Goal: Find contact information: Find contact information

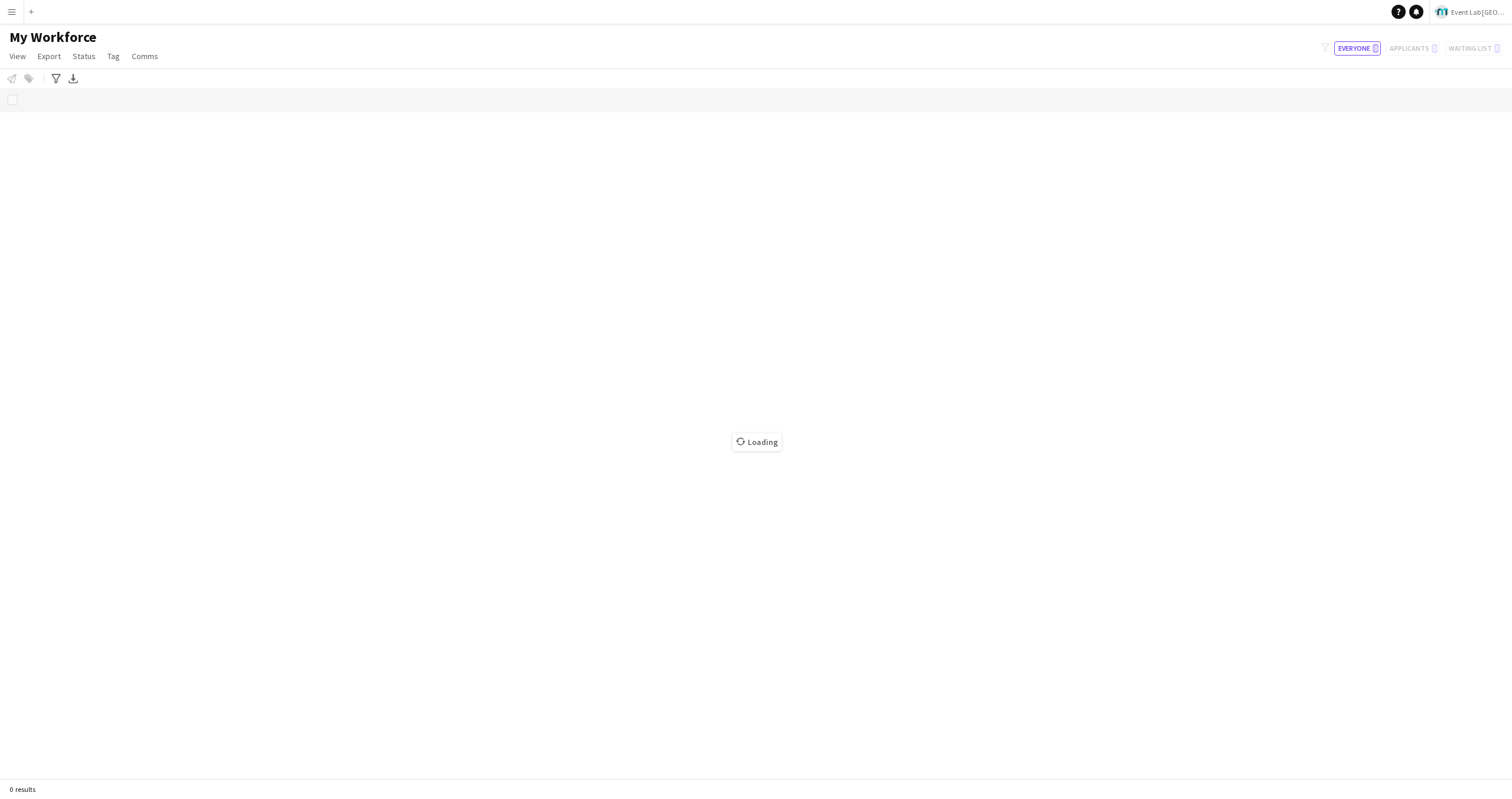
click at [236, 49] on div "My Workforce View Views Default view New view Update view Delete view Edit name…" at bounding box center [756, 49] width 1512 height 40
click at [672, 39] on div "My Workforce View Views Default view New view Update view Delete view Edit name…" at bounding box center [756, 49] width 1512 height 40
click at [190, 59] on div "My Workforce View Views Default view New view Update view Delete view Edit name…" at bounding box center [756, 49] width 1512 height 40
click at [15, 12] on app-icon "Menu" at bounding box center [11, 11] width 9 height 9
click at [14, 12] on app-icon "Menu" at bounding box center [11, 11] width 9 height 9
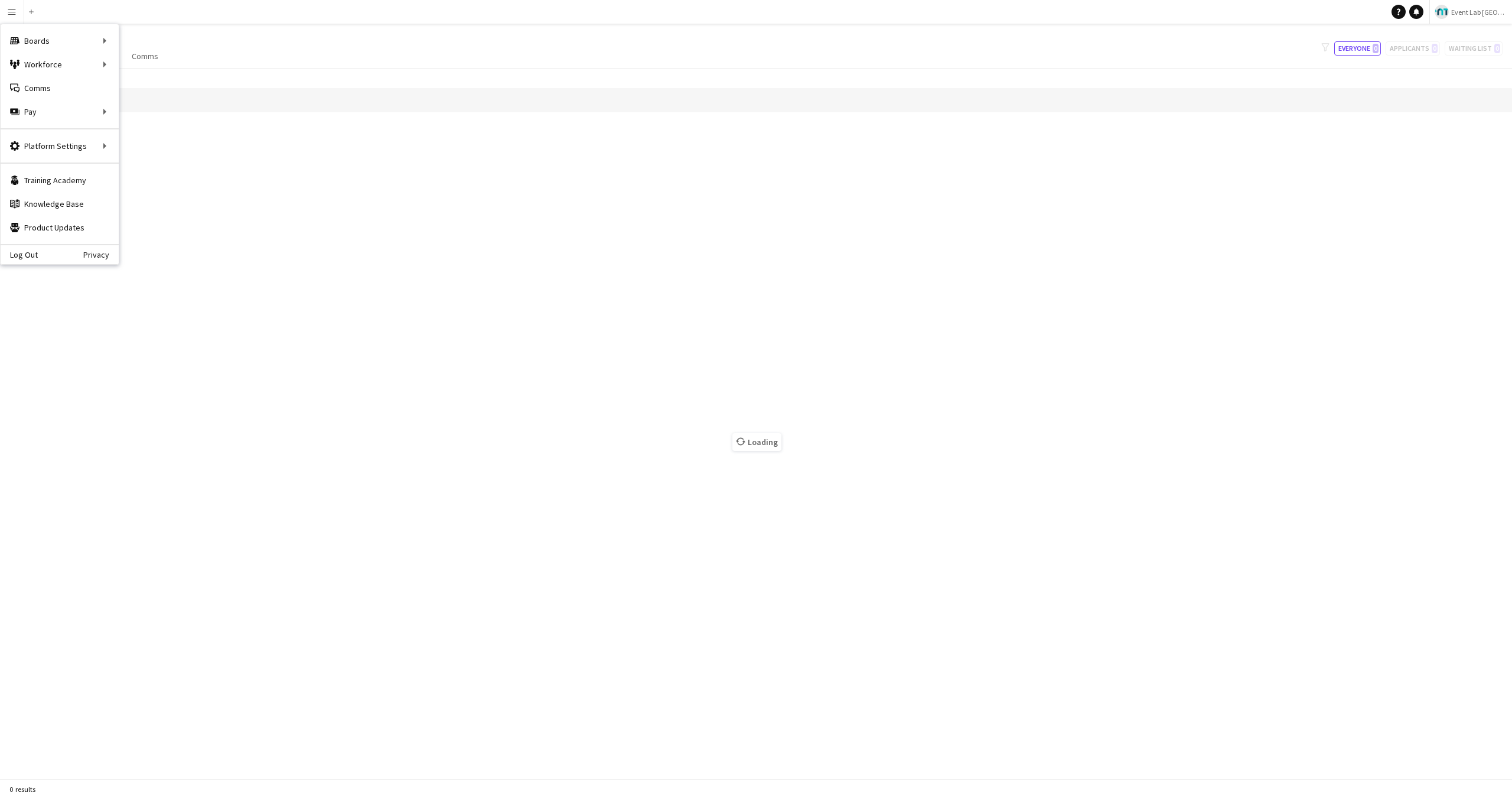
click at [235, 42] on div "My Workforce View Views Default view New view Update view Delete view Edit name…" at bounding box center [756, 49] width 1512 height 40
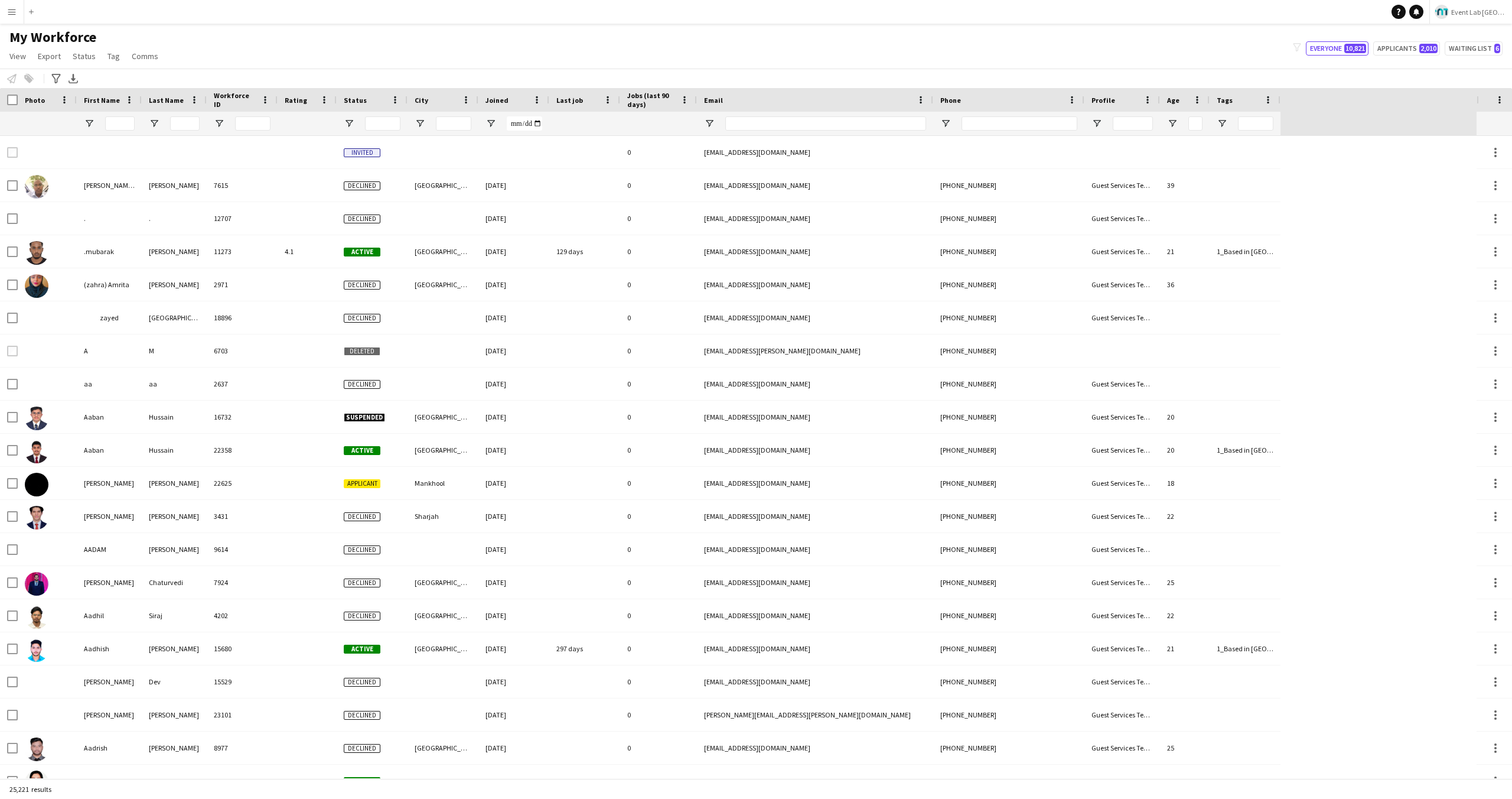
type input "*****"
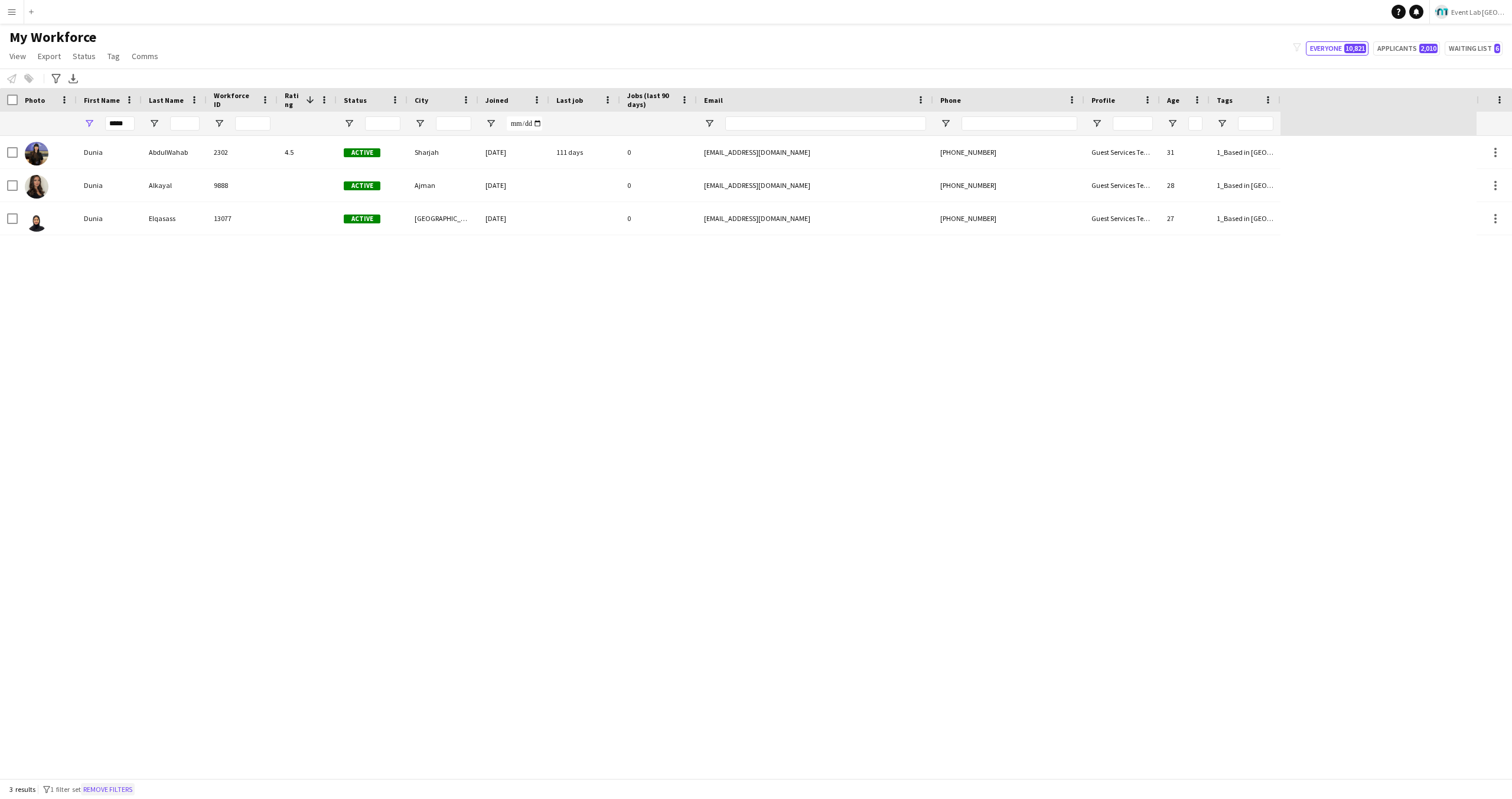
click at [110, 785] on button "Remove filters" at bounding box center [107, 789] width 54 height 13
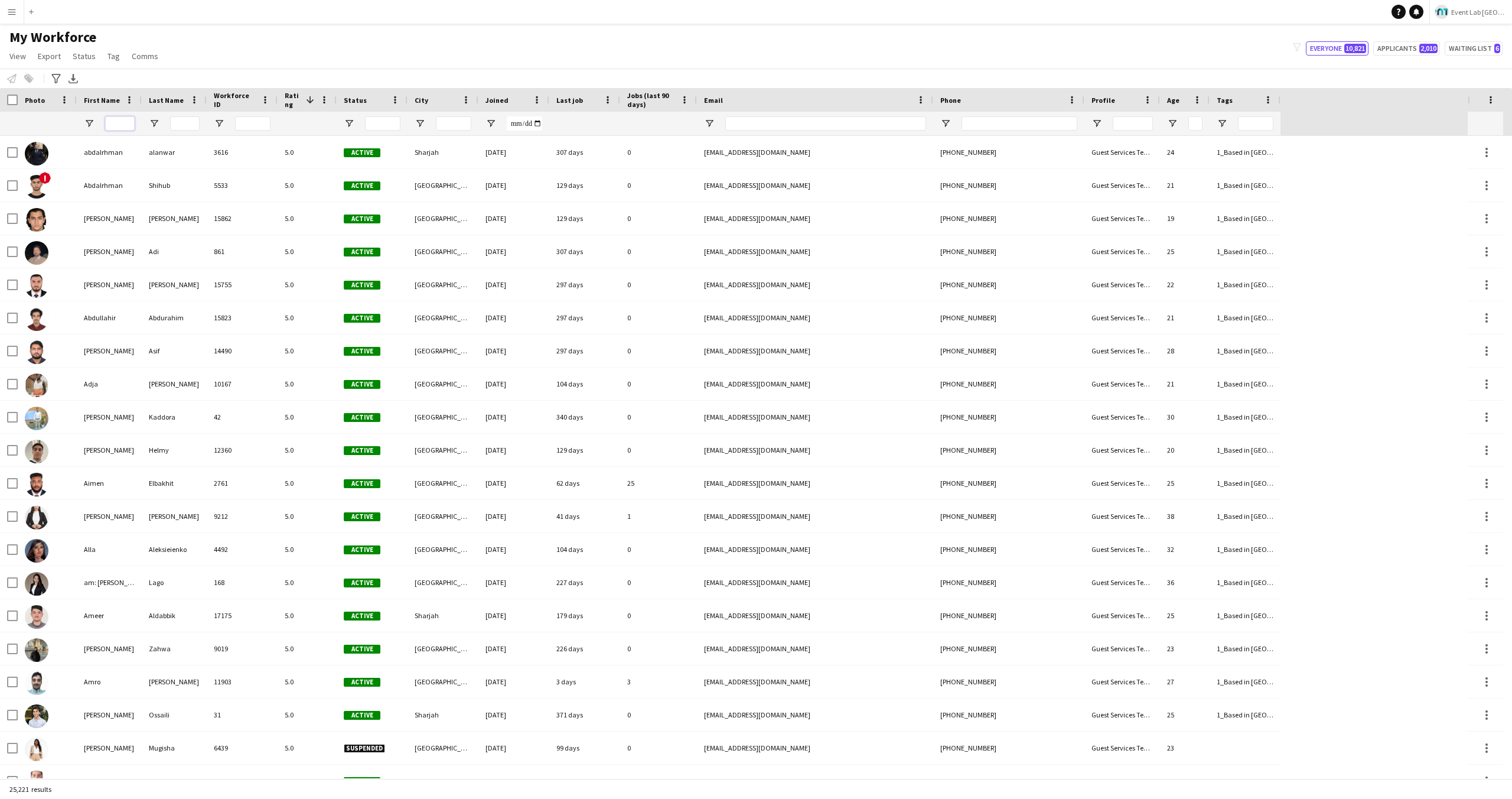
click at [116, 123] on input "First Name Filter Input" at bounding box center [120, 124] width 29 height 14
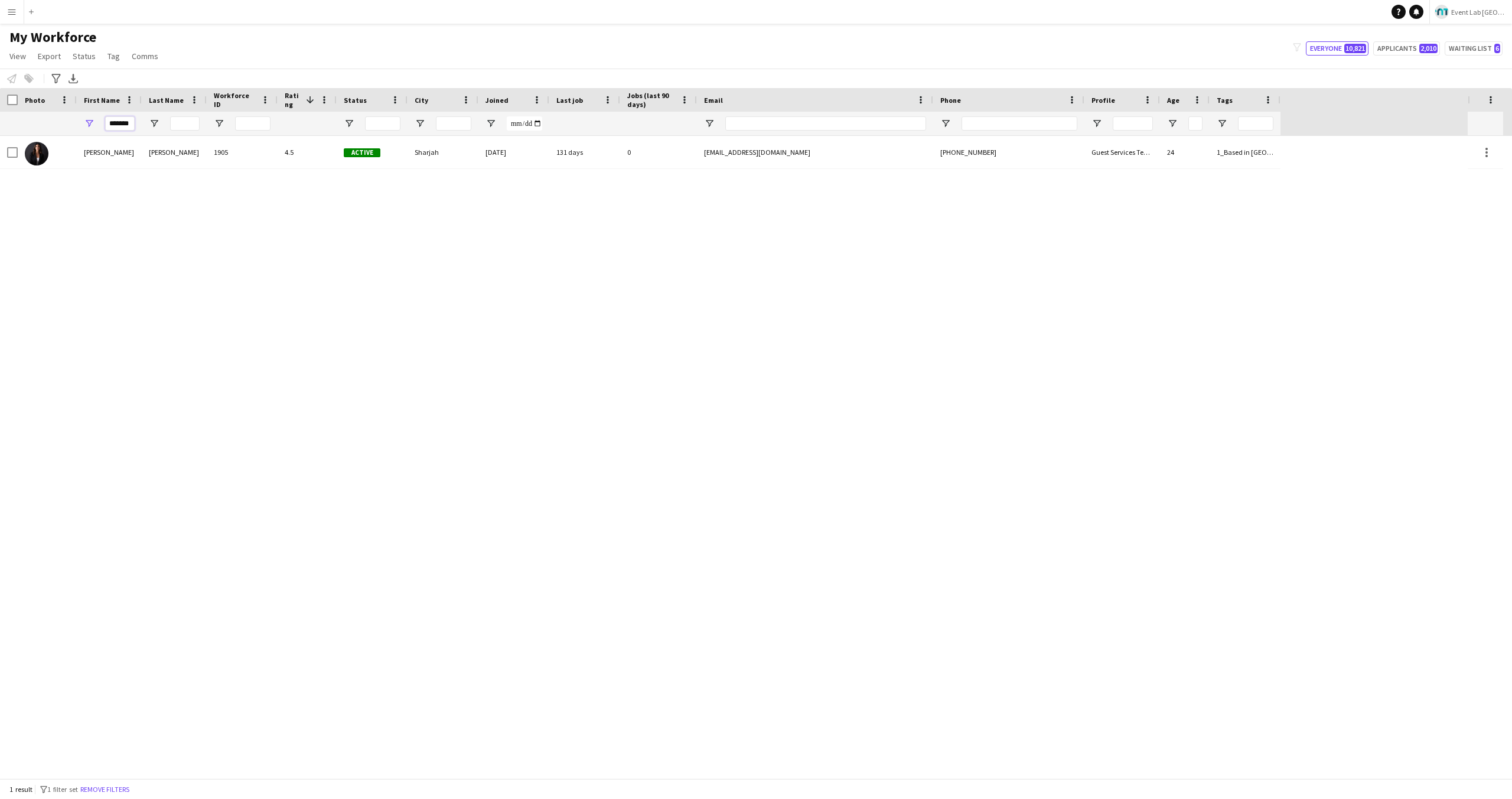
type input "*******"
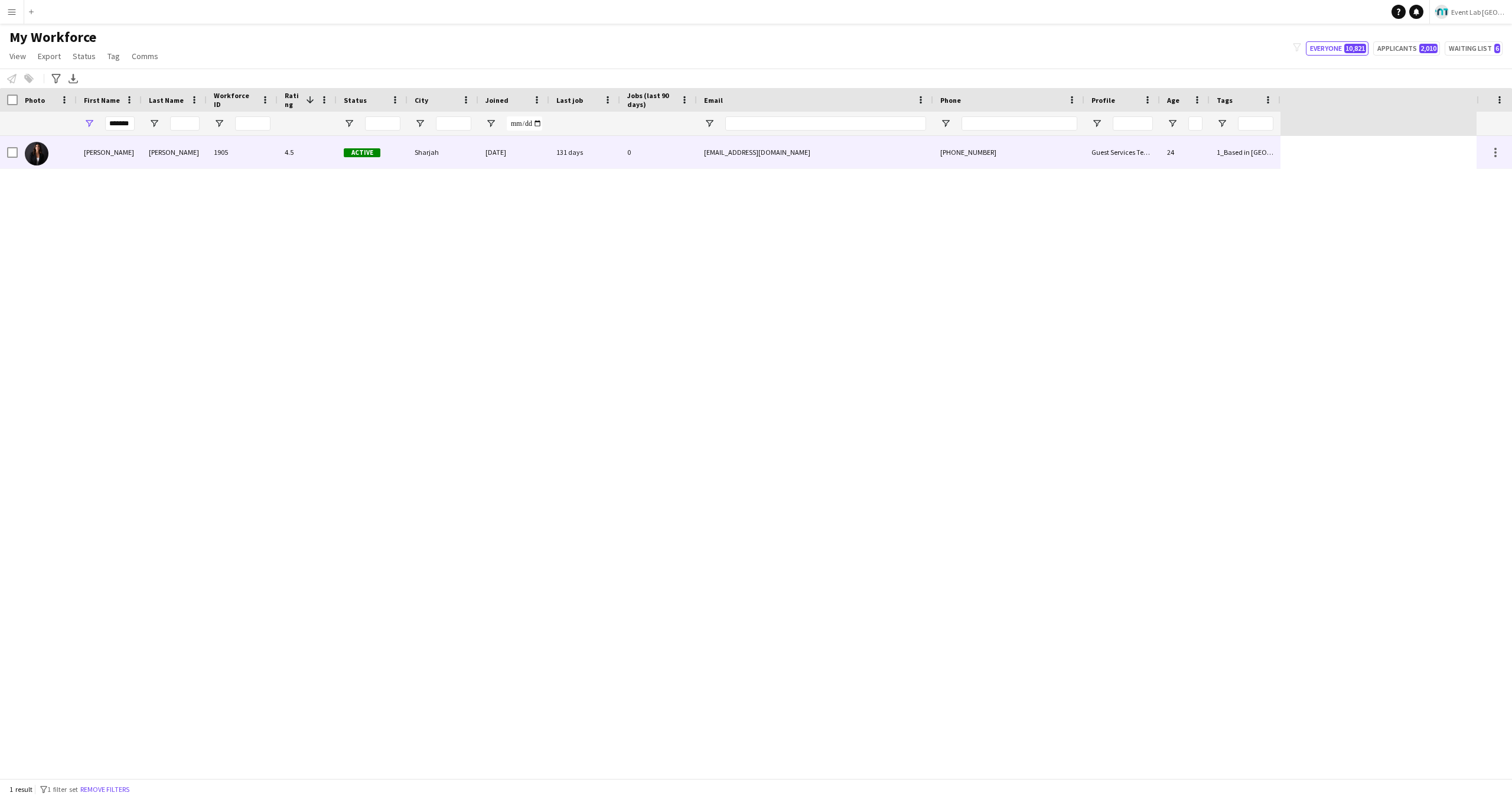
click at [215, 152] on div "1905" at bounding box center [242, 152] width 71 height 32
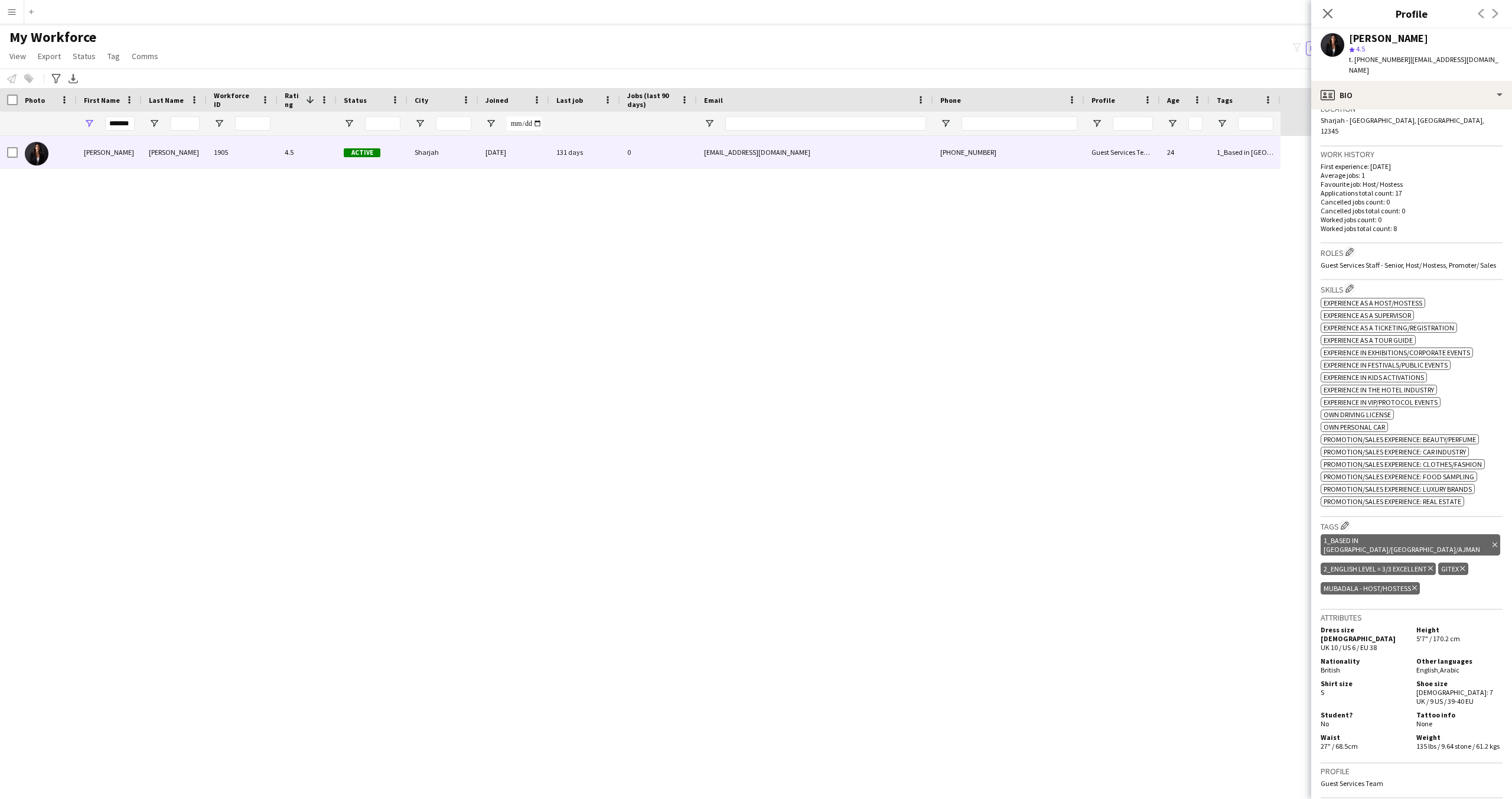
scroll to position [0, 0]
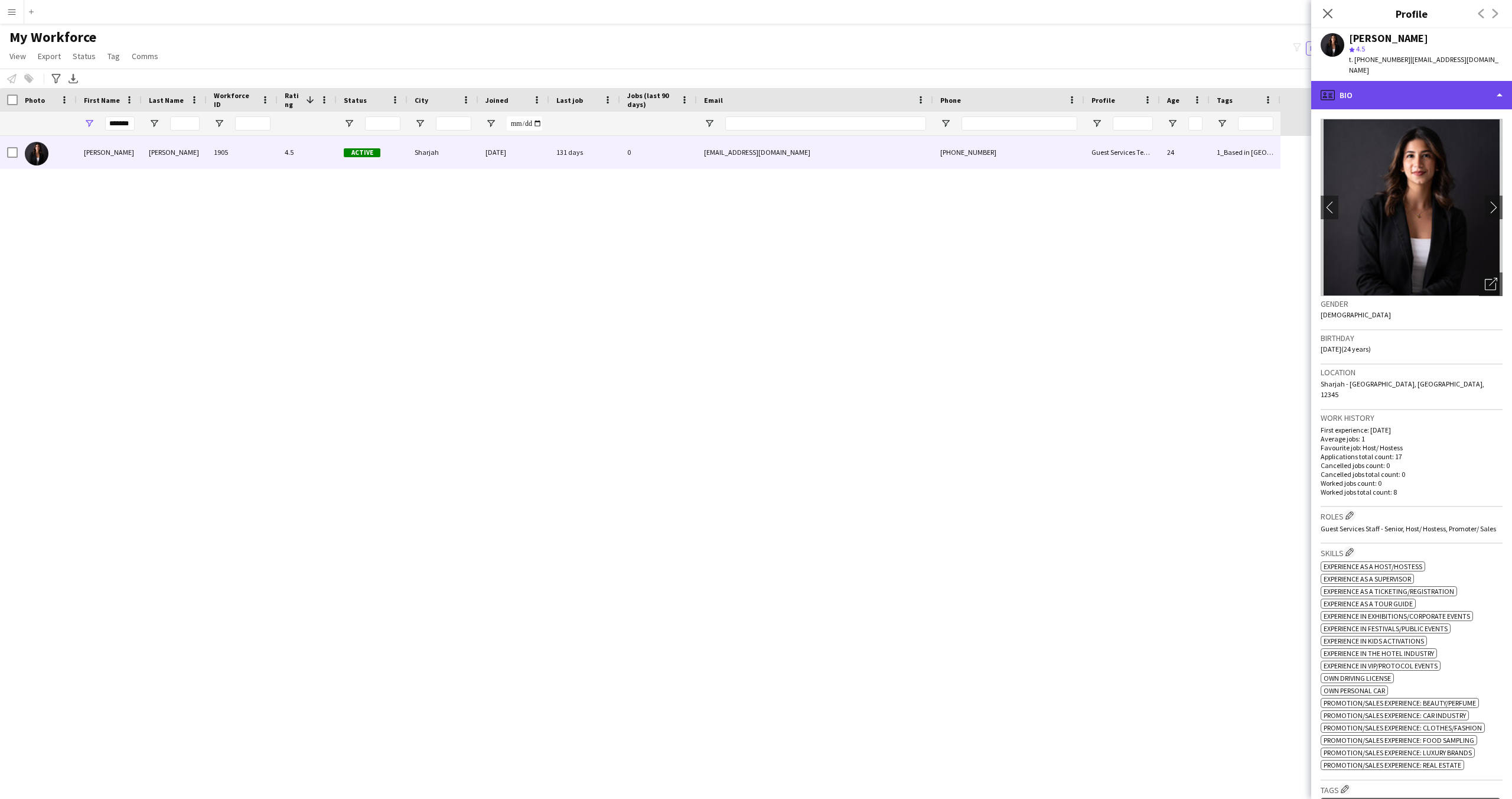
click at [1448, 92] on div "profile Bio" at bounding box center [1412, 95] width 201 height 29
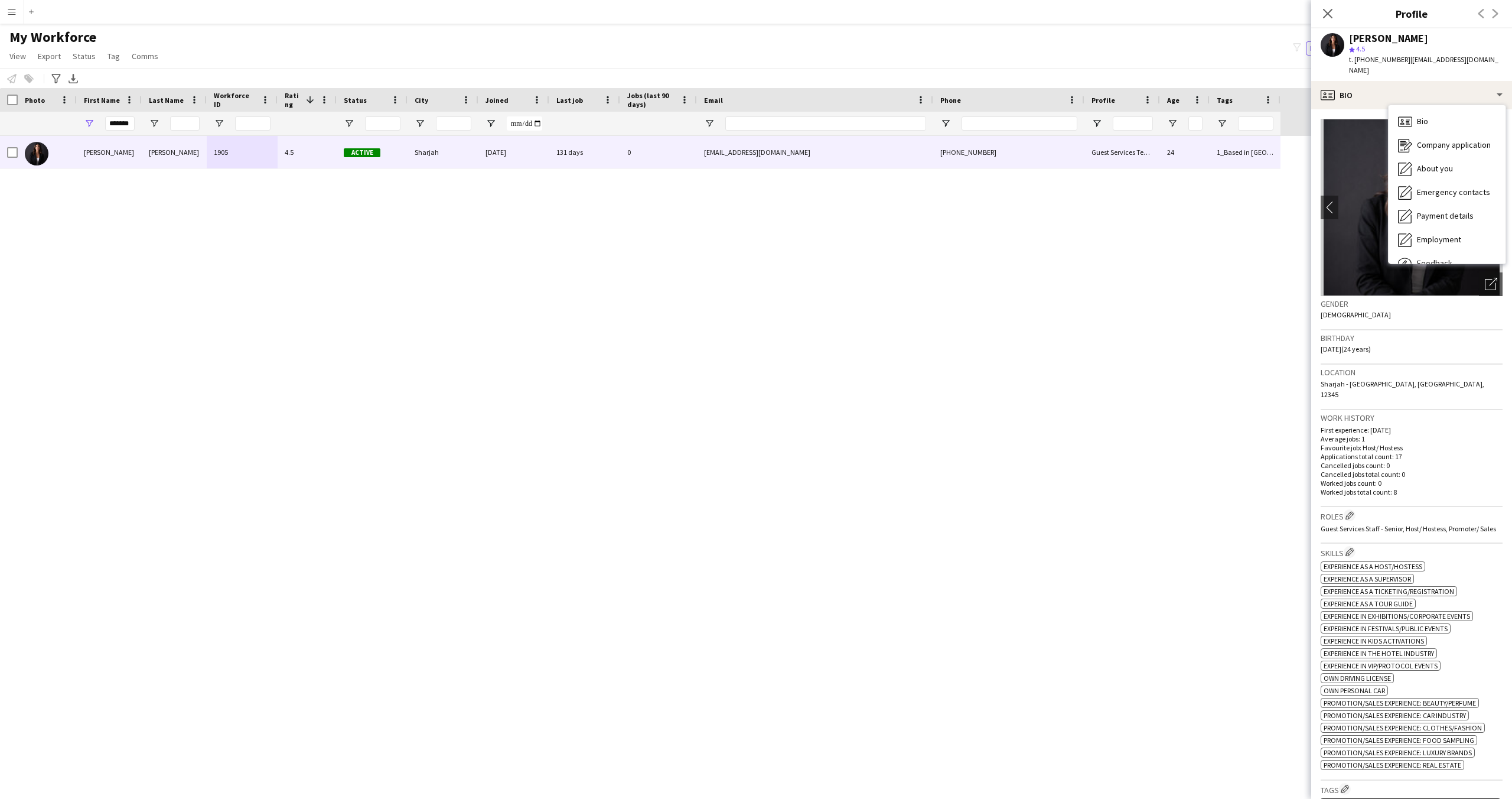
click at [1414, 281] on img at bounding box center [1412, 208] width 182 height 178
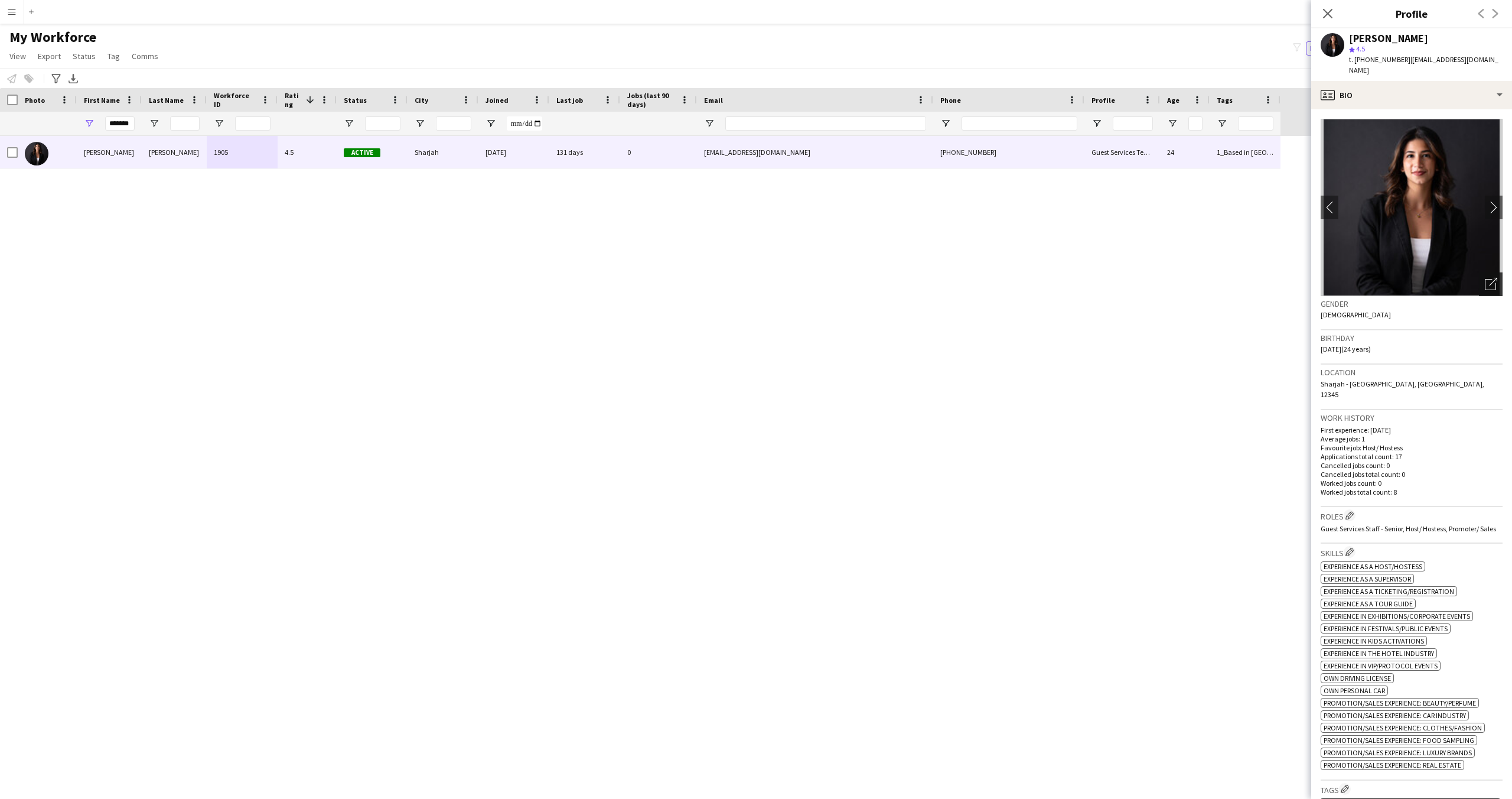
click at [1490, 272] on div "Open photos pop-in" at bounding box center [1491, 284] width 24 height 24
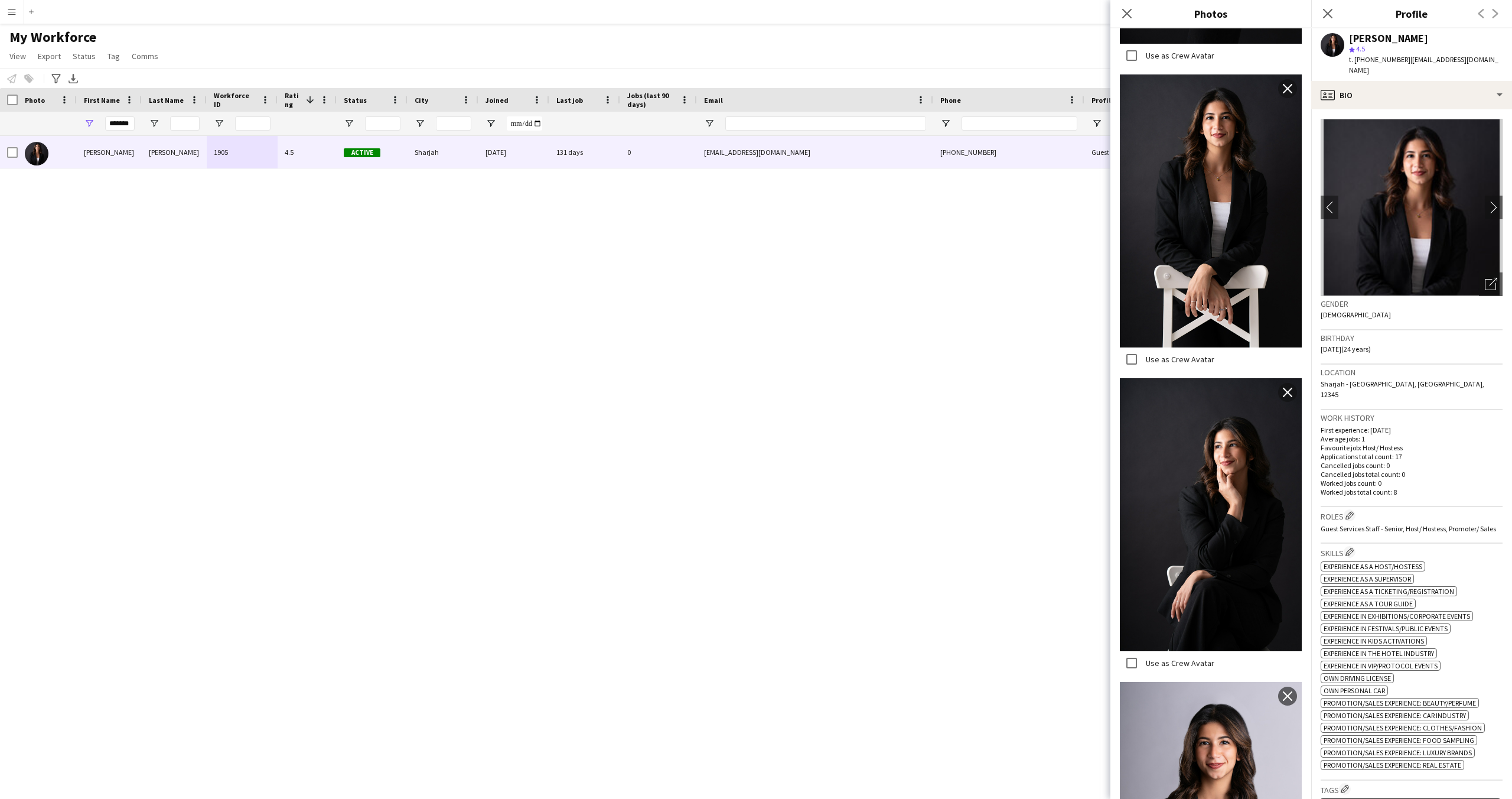
scroll to position [797, 0]
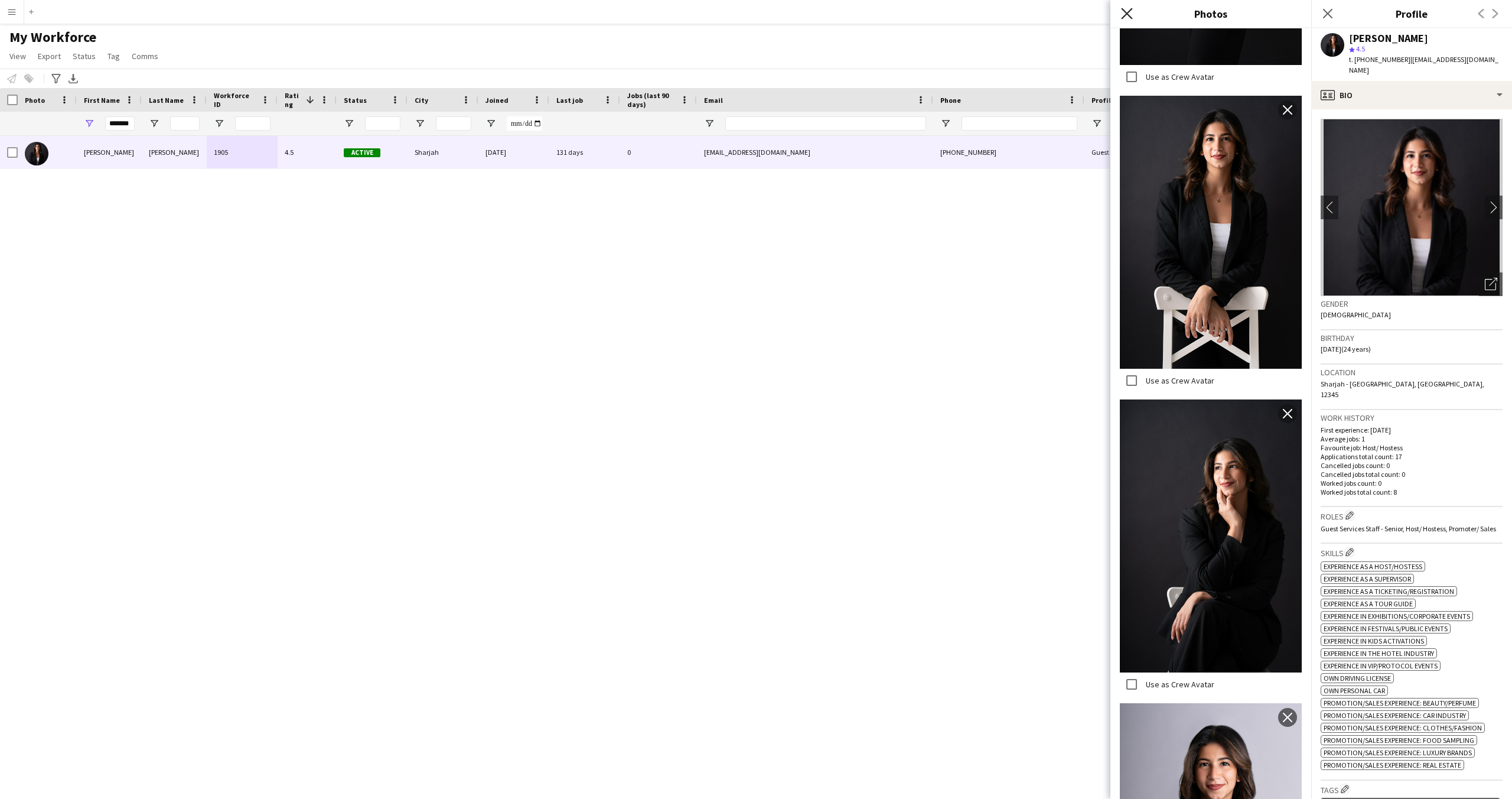
click at [1129, 15] on icon at bounding box center [1127, 14] width 11 height 11
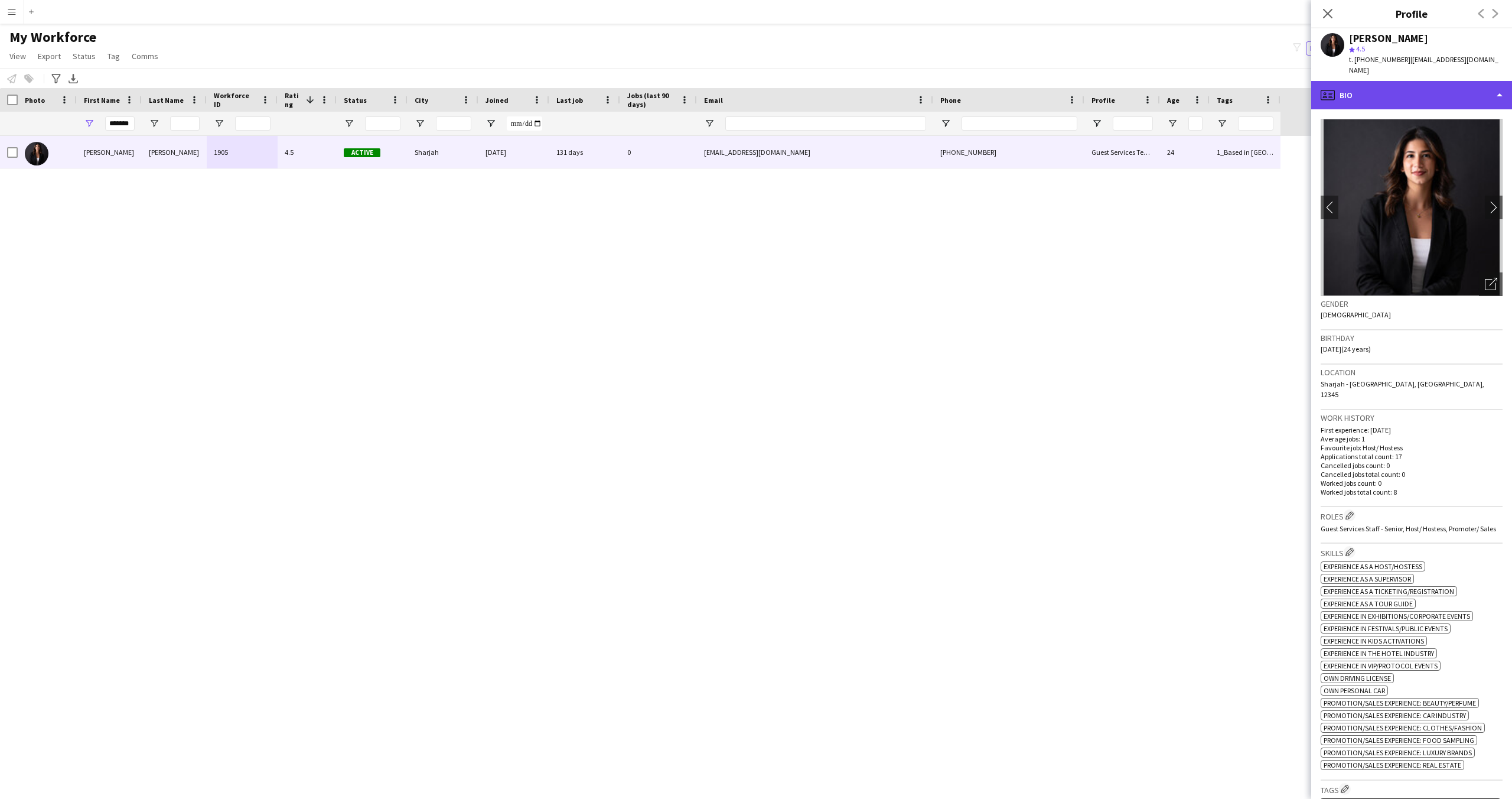
click at [1357, 86] on div "profile Bio" at bounding box center [1412, 95] width 201 height 29
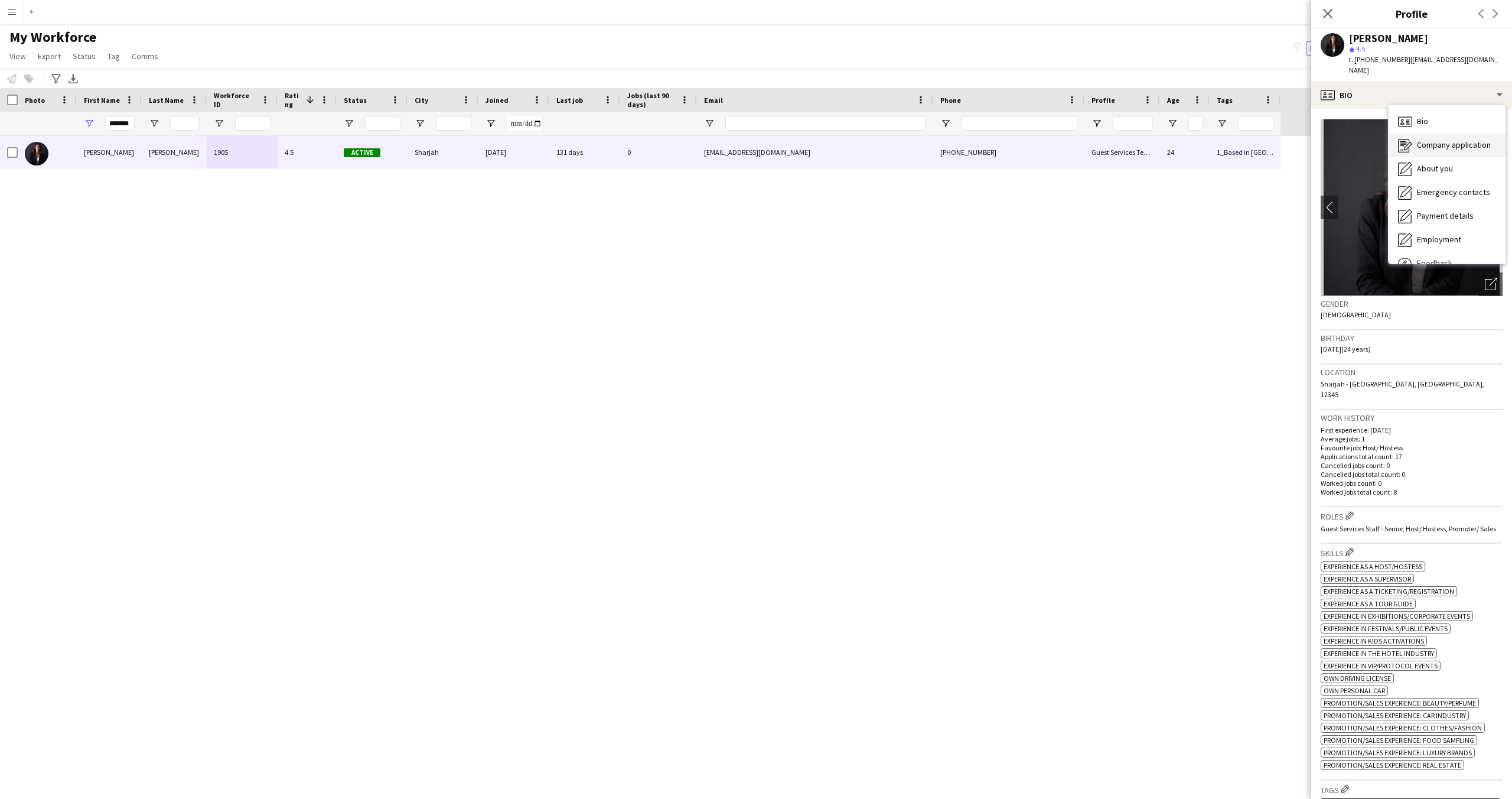
click at [1440, 140] on div "Company application Company application" at bounding box center [1447, 145] width 117 height 24
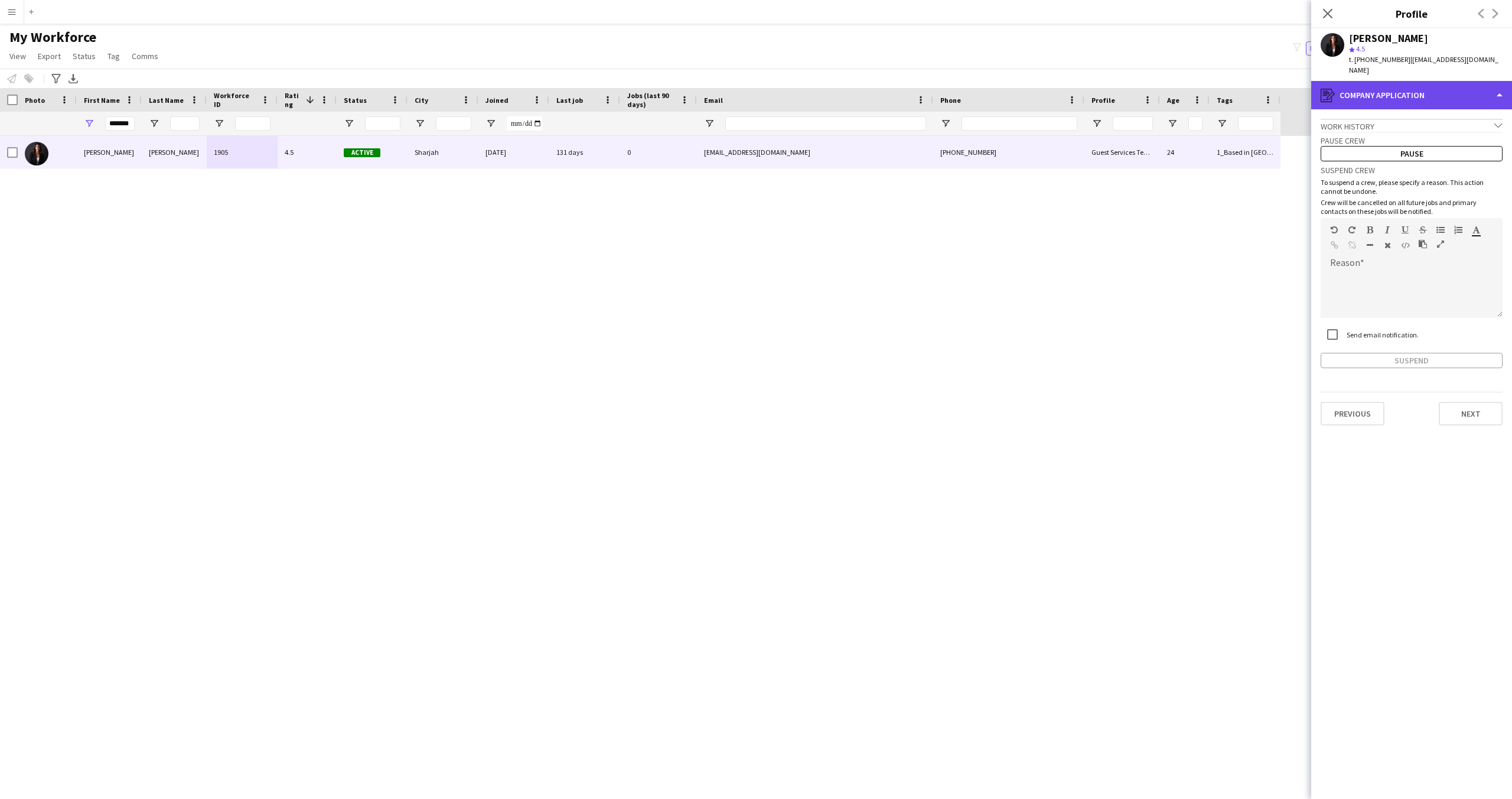
click at [1377, 92] on div "register Company application" at bounding box center [1412, 95] width 201 height 29
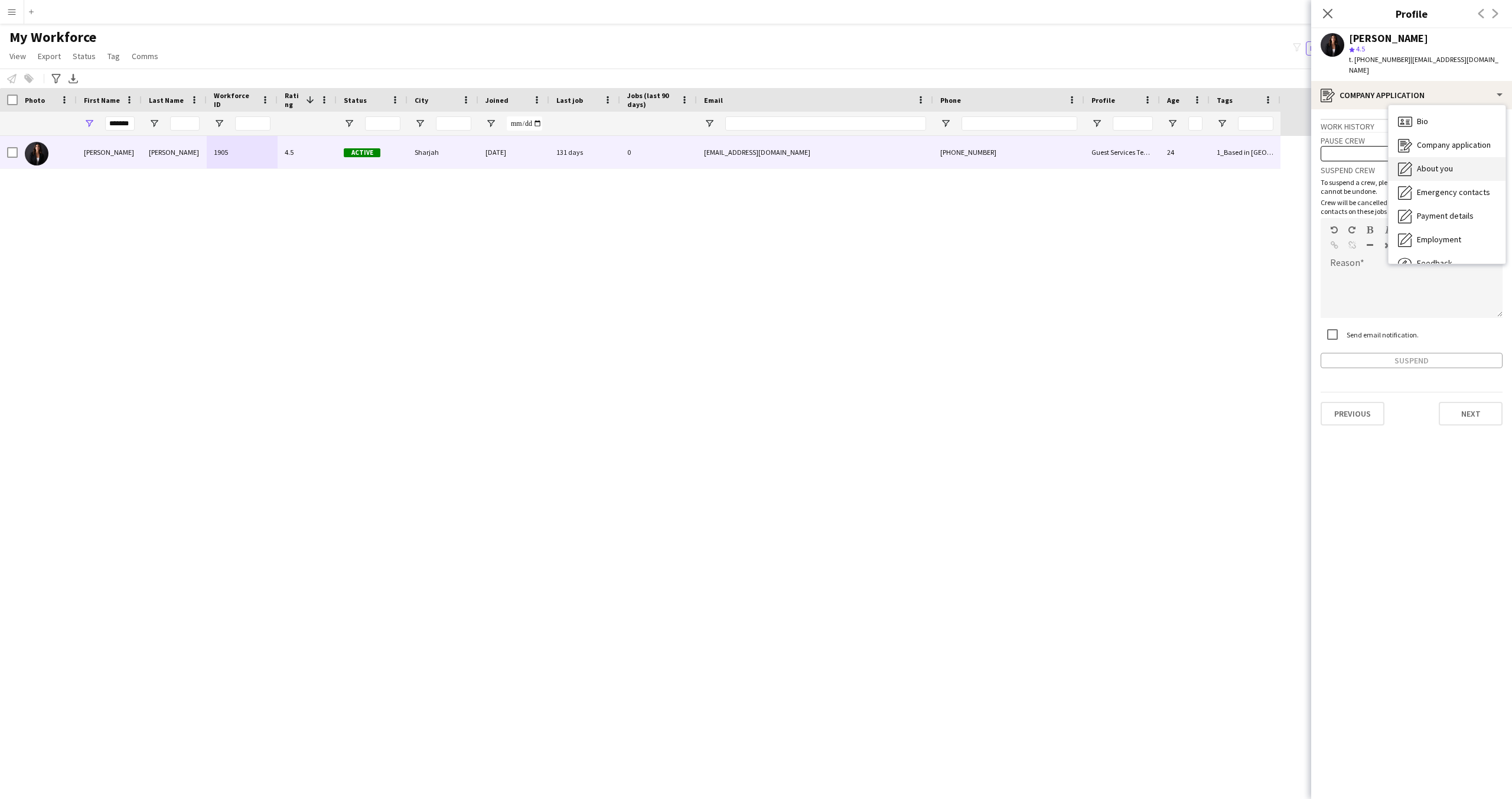
click at [1433, 163] on span "About you" at bounding box center [1435, 168] width 36 height 11
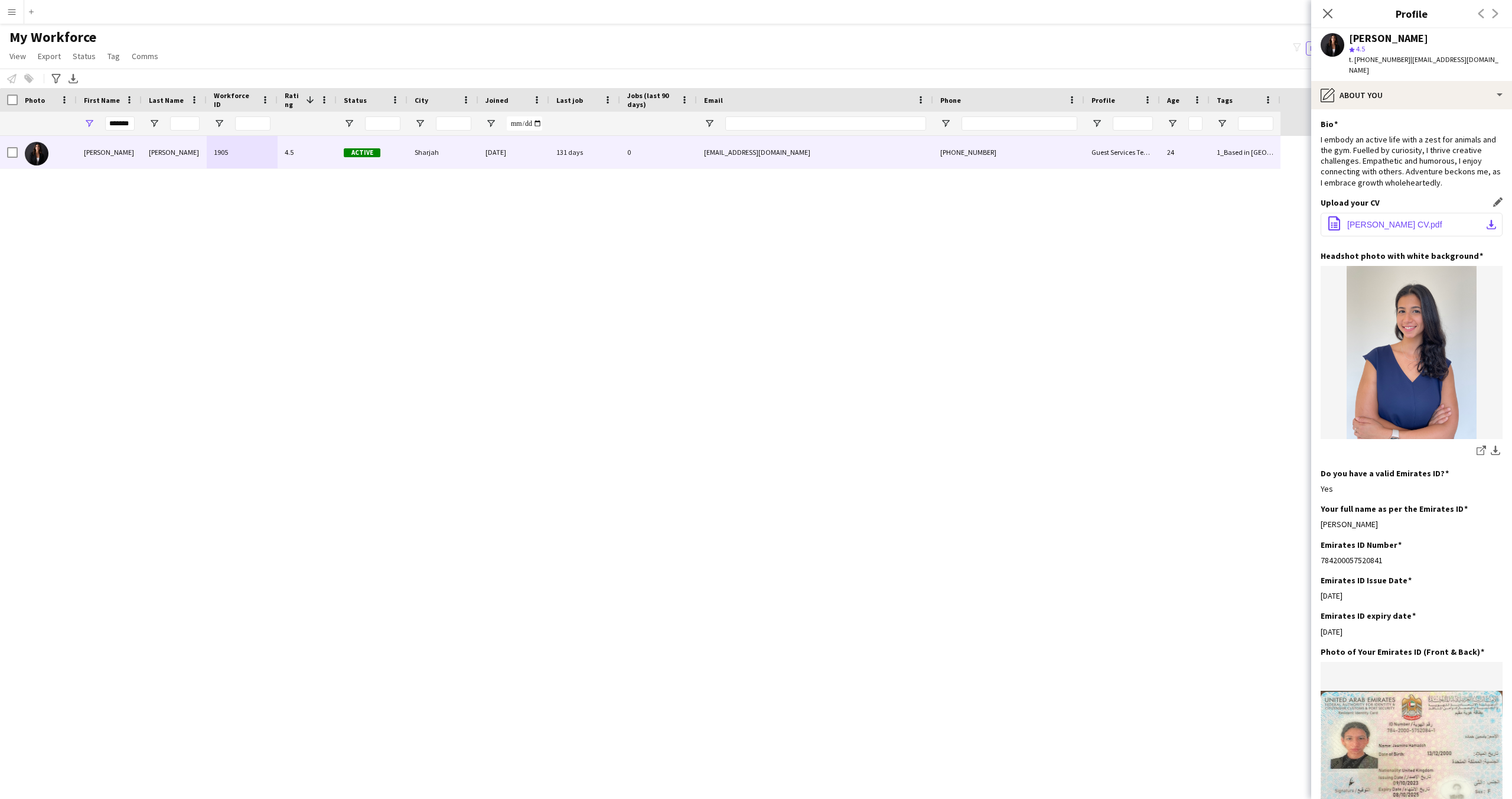
click at [1407, 220] on span "[PERSON_NAME] CV.pdf" at bounding box center [1395, 224] width 95 height 9
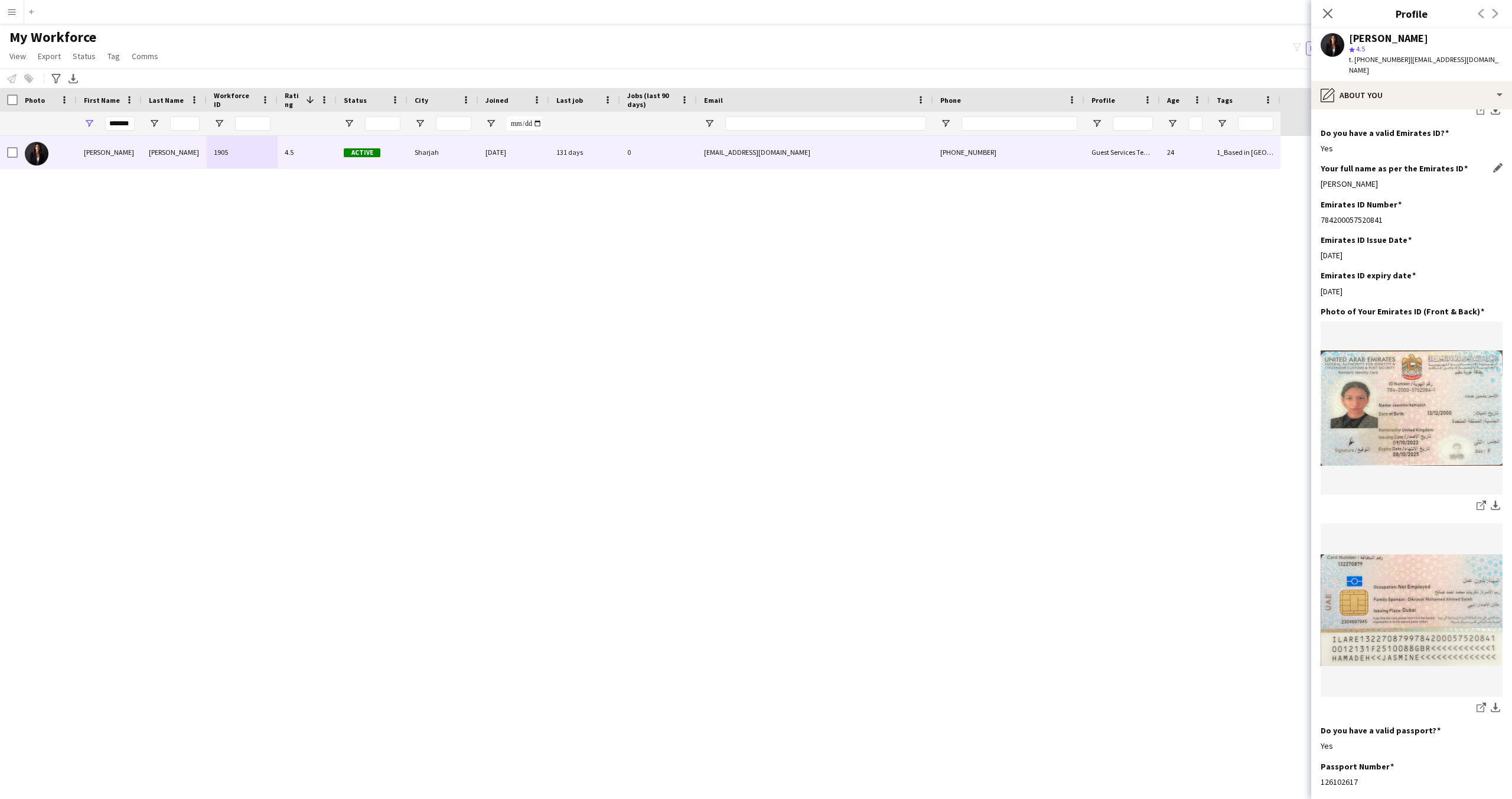
scroll to position [125, 0]
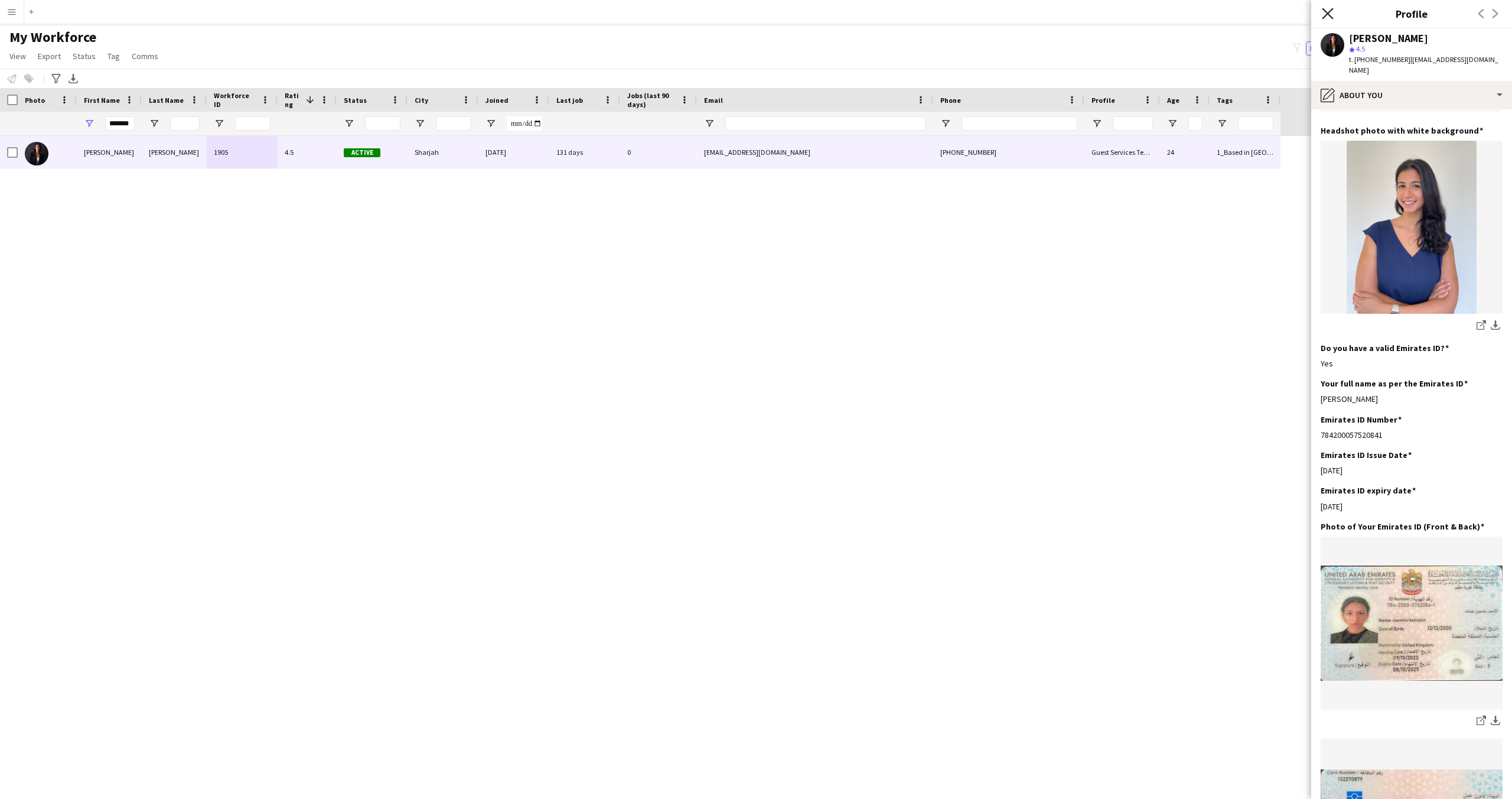
click at [1325, 14] on icon "Close pop-in" at bounding box center [1328, 14] width 11 height 11
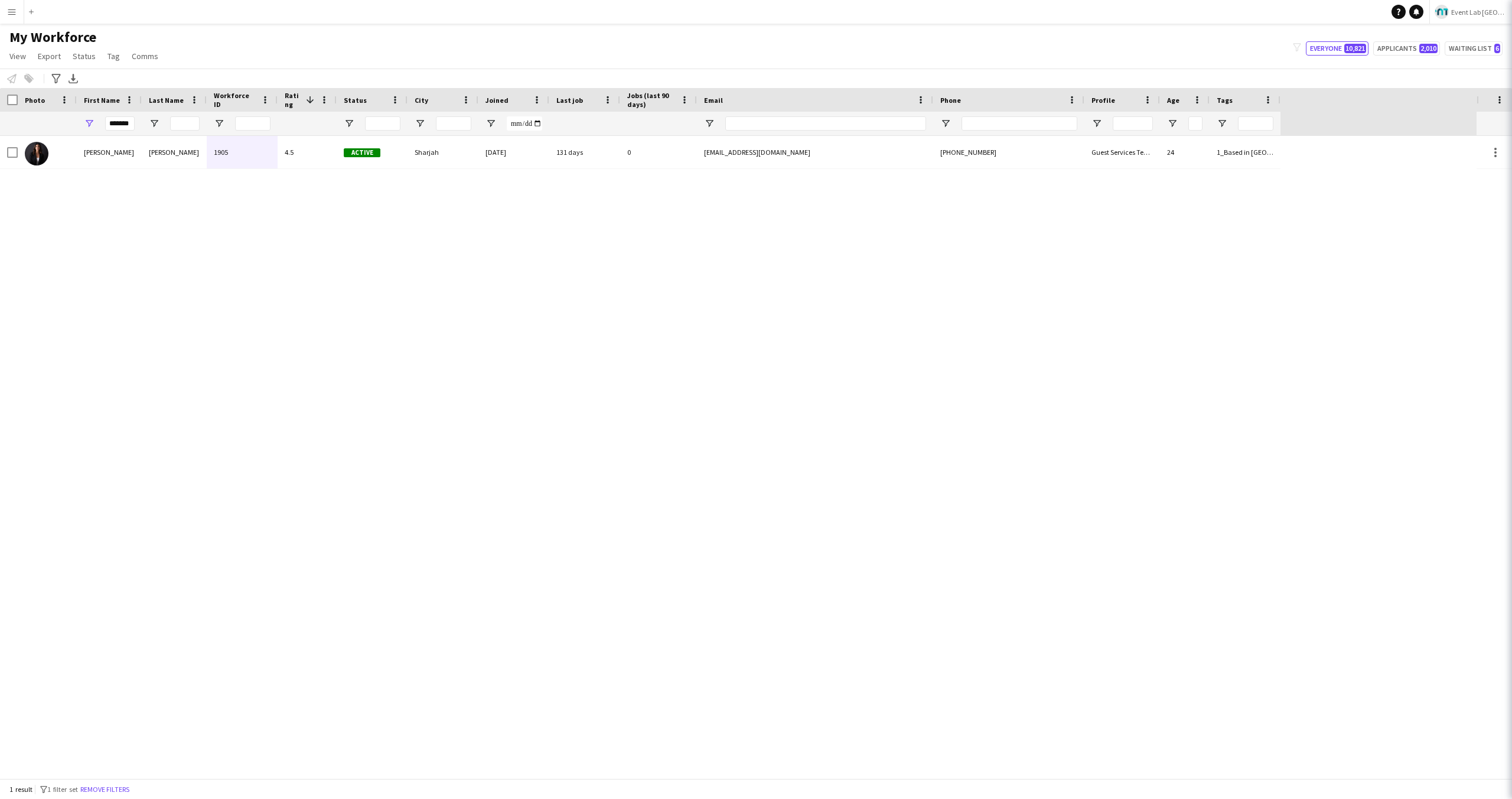
click at [1249, 27] on main "My Workforce View Views Default view New view Update view Delete view Edit name…" at bounding box center [756, 403] width 1512 height 759
click at [434, 253] on div "[PERSON_NAME] 1905 4.5 Active [GEOGRAPHIC_DATA] [DATE] 131 days 0 [EMAIL_ADDRES…" at bounding box center [738, 457] width 1477 height 642
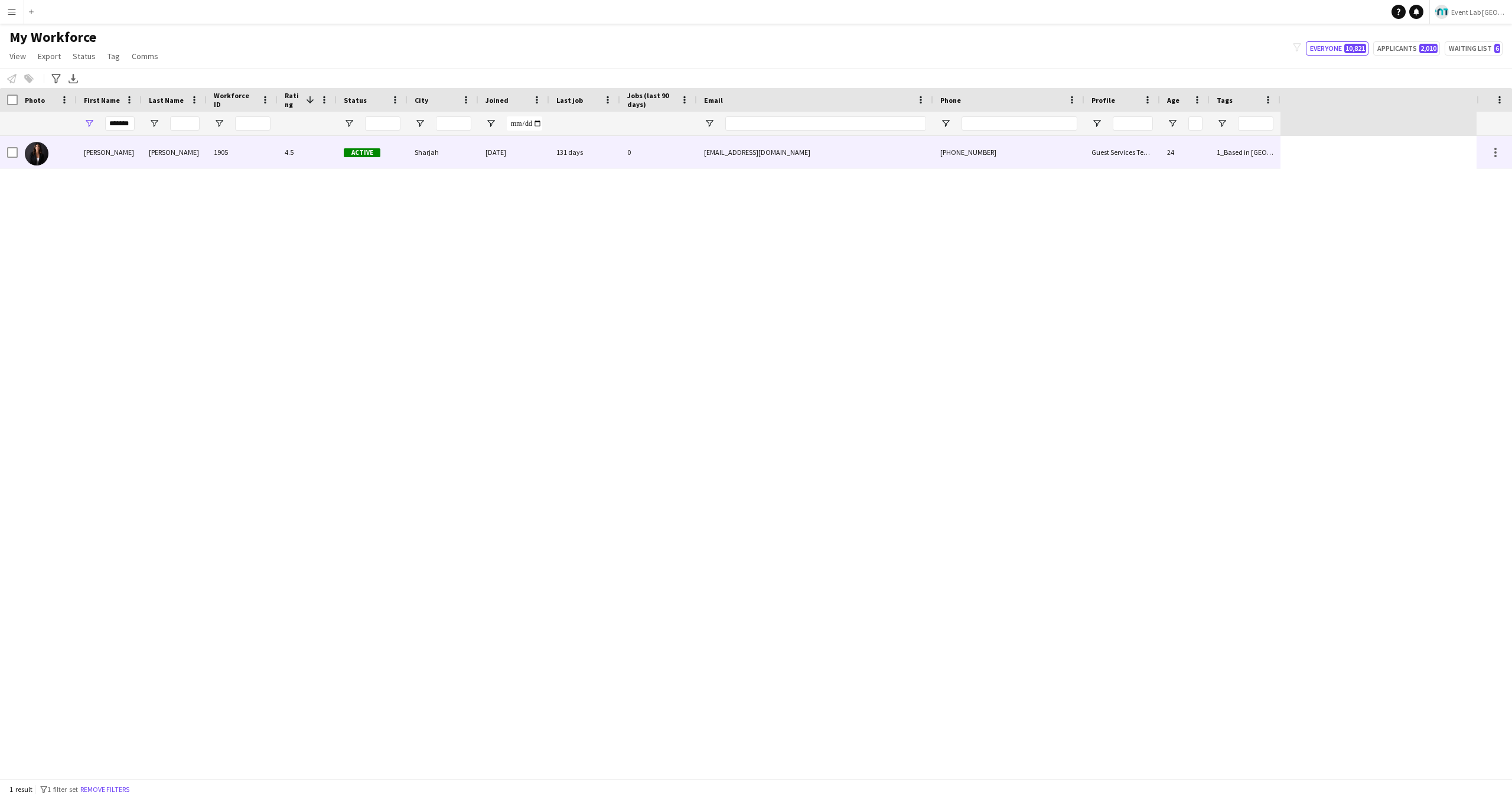
click at [719, 143] on div "[EMAIL_ADDRESS][DOMAIN_NAME]" at bounding box center [815, 152] width 236 height 32
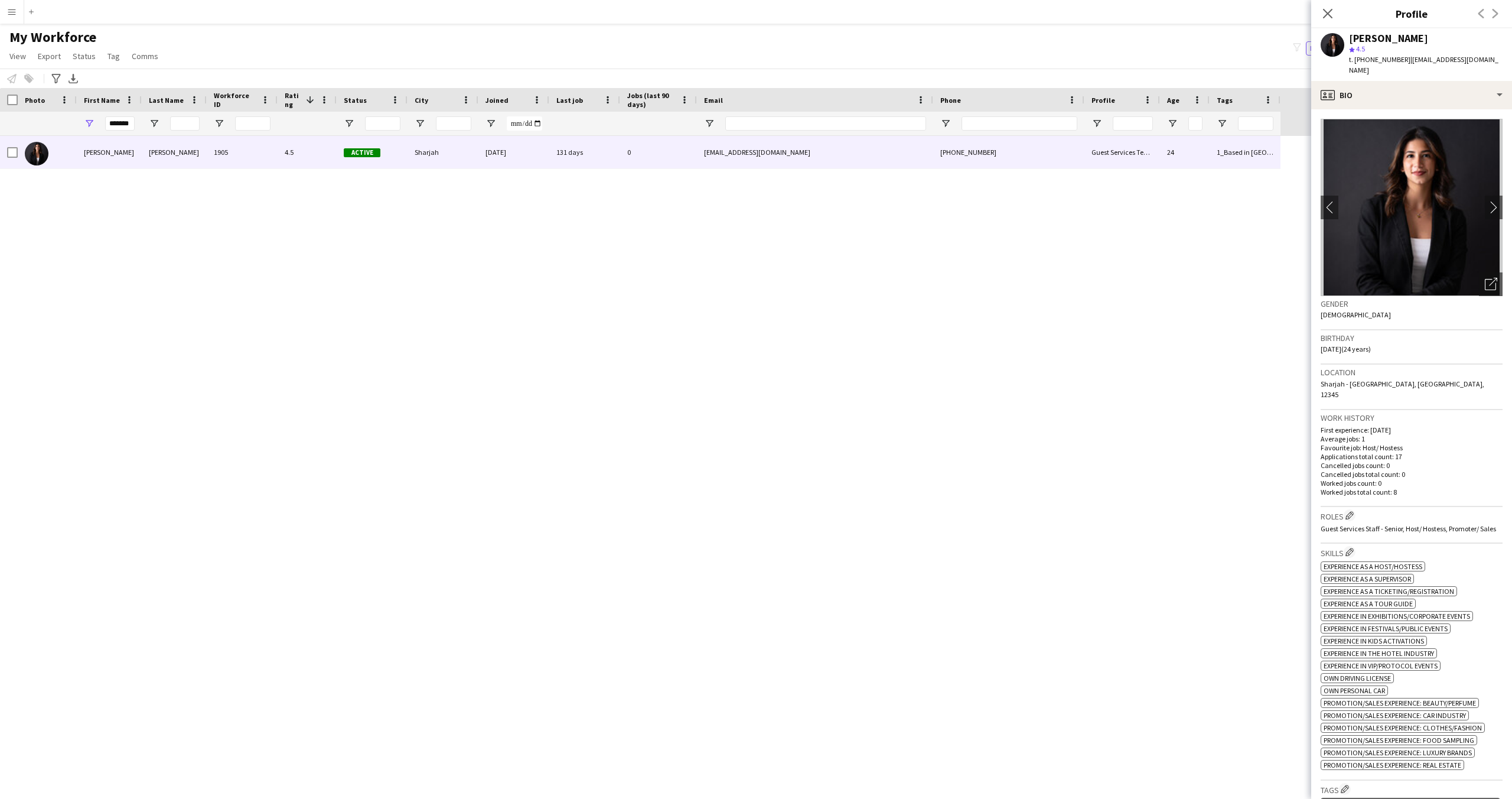
click at [1435, 59] on span "| [EMAIL_ADDRESS][DOMAIN_NAME]" at bounding box center [1424, 64] width 150 height 19
click at [1488, 59] on span "| [EMAIL_ADDRESS][DOMAIN_NAME]" at bounding box center [1424, 64] width 150 height 19
drag, startPoint x: 1498, startPoint y: 59, endPoint x: 1406, endPoint y: 62, distance: 92.0
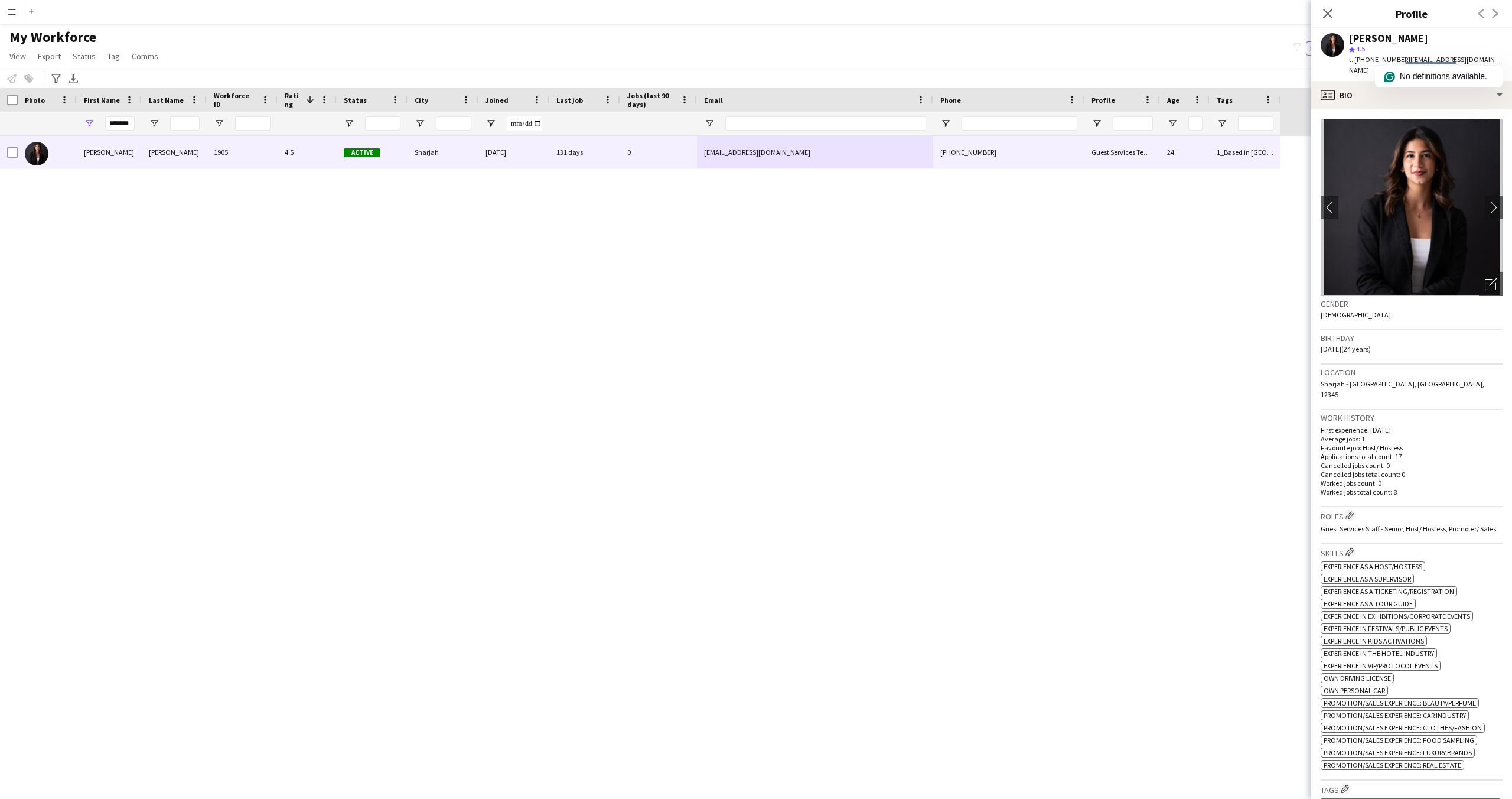
click at [1406, 62] on html "Menu Boards Boards Boards All jobs Status Workforce Workforce My Workforce Recr…" at bounding box center [756, 400] width 1512 height 799
click at [1406, 62] on span "| [EMAIL_ADDRESS][DOMAIN_NAME]" at bounding box center [1424, 64] width 150 height 19
drag, startPoint x: 1405, startPoint y: 60, endPoint x: 1494, endPoint y: 56, distance: 89.1
click at [1494, 56] on div "[PERSON_NAME] star 4.5 t. [PHONE_NUMBER] | [EMAIL_ADDRESS][DOMAIN_NAME]" at bounding box center [1412, 54] width 201 height 52
copy span "[EMAIL_ADDRESS][DOMAIN_NAME]"
